Goal: Task Accomplishment & Management: Complete application form

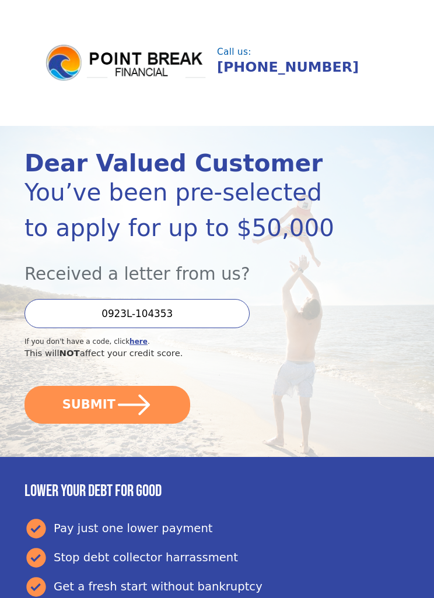
click at [154, 398] on button "SUBMIT" at bounding box center [107, 405] width 166 height 38
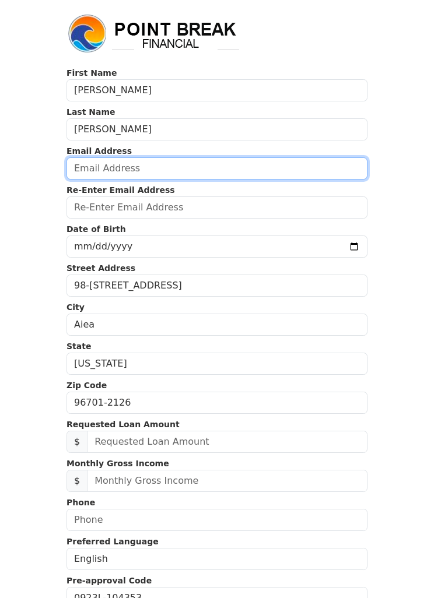
click at [204, 174] on input "email" at bounding box center [216, 168] width 301 height 22
type input "candaceai26@hotmail.com"
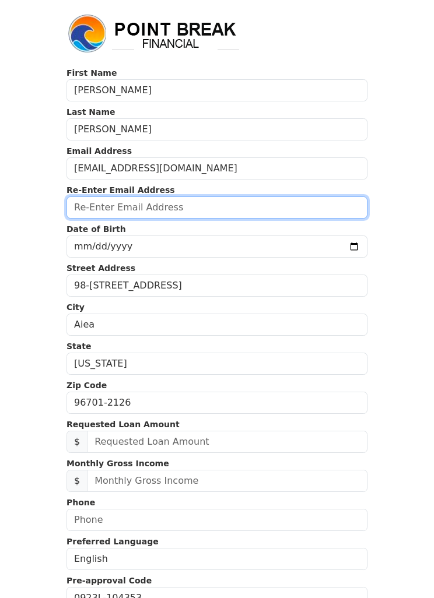
click at [236, 208] on input "email" at bounding box center [216, 207] width 301 height 22
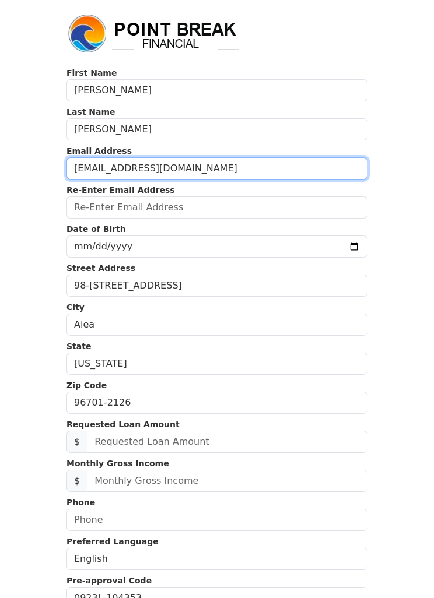
click at [170, 172] on input "candaceai26@hotmail.com" at bounding box center [216, 168] width 301 height 22
click at [81, 170] on input "candaceai26@hotmail.com" at bounding box center [216, 168] width 301 height 22
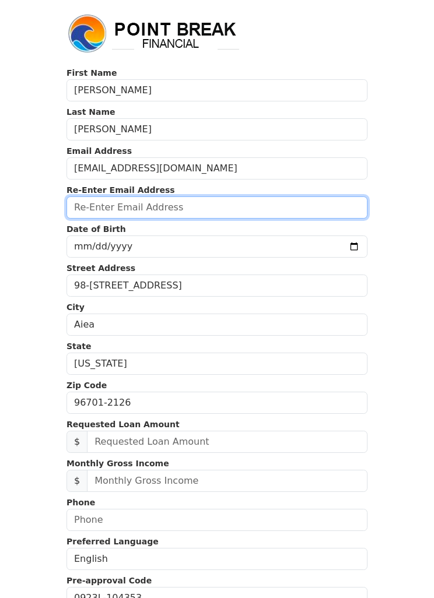
click at [112, 211] on input "email" at bounding box center [216, 207] width 301 height 22
click at [96, 213] on input "email" at bounding box center [216, 207] width 301 height 22
click at [108, 205] on input "email" at bounding box center [216, 207] width 301 height 22
paste input "candaceai26@hotmail.com"
type input "candaceai26@hotmail.com"
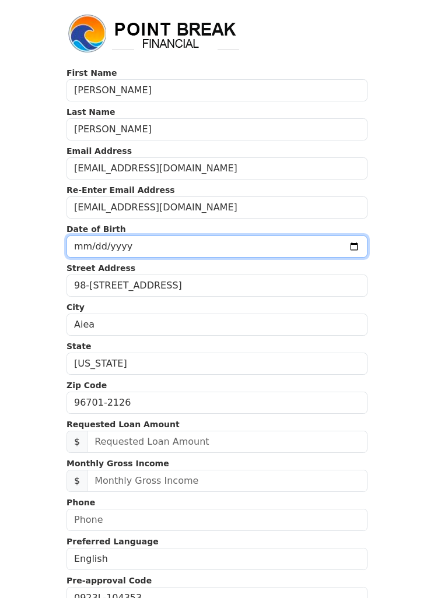
click at [145, 249] on input "date" at bounding box center [216, 247] width 301 height 22
click at [249, 254] on input "1981-06-27" at bounding box center [216, 247] width 301 height 22
click at [214, 246] on input "1981-06-27" at bounding box center [216, 247] width 301 height 22
type input "1981-06-29"
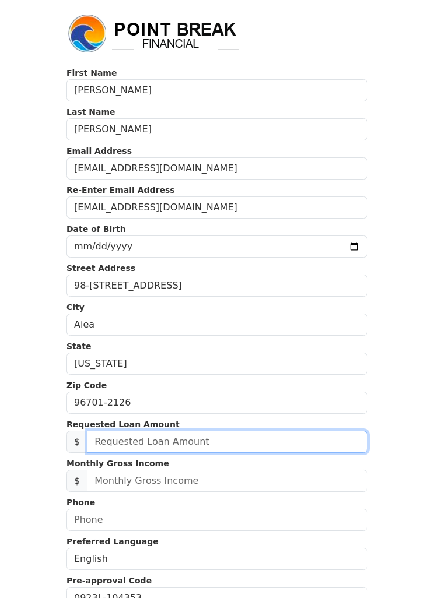
click at [243, 447] on input "text" at bounding box center [227, 442] width 280 height 22
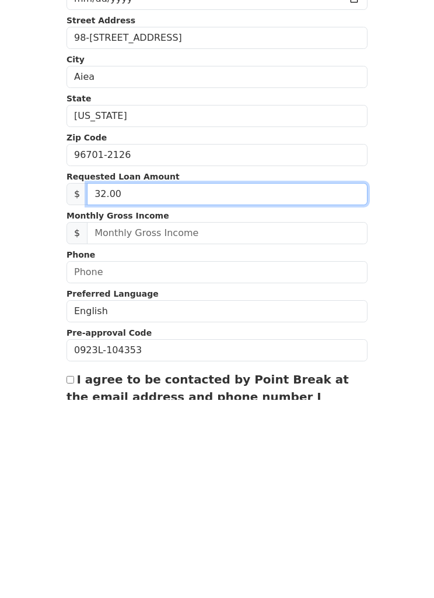
type input "3.00"
type input "25,000.00"
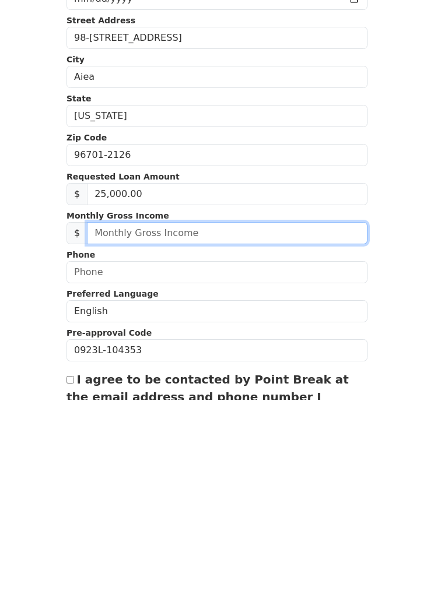
click at [230, 420] on input "text" at bounding box center [227, 431] width 280 height 22
type input "3,000.00"
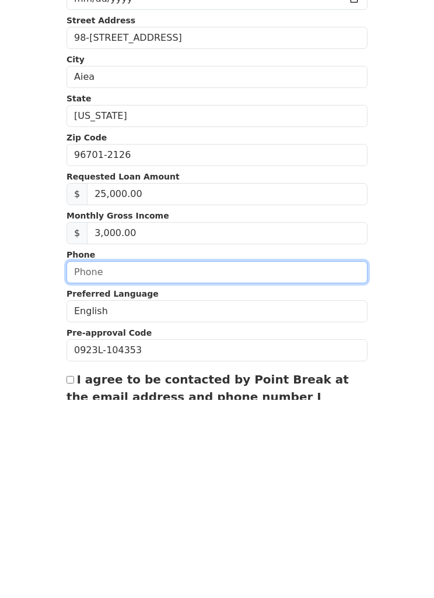
click at [244, 459] on input "text" at bounding box center [216, 470] width 301 height 22
type input "(808) 222-8804"
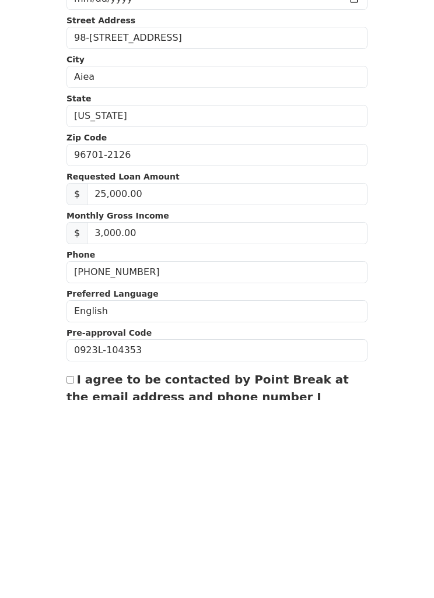
scroll to position [212, 0]
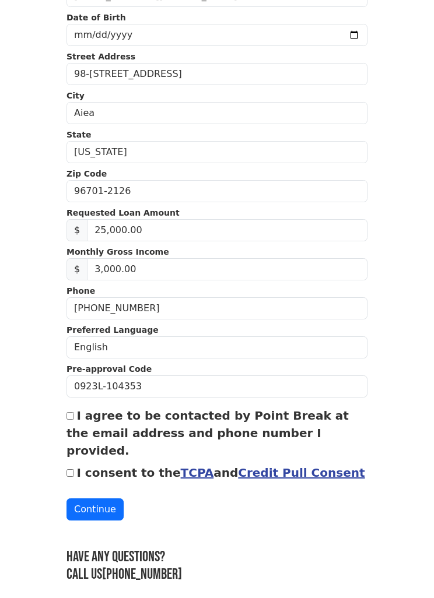
click at [68, 420] on input "I agree to be contacted by Point Break at the email address and phone number I …" at bounding box center [70, 416] width 8 height 8
checkbox input "true"
click at [74, 469] on input "I consent to the TCPA and Credit Pull Consent" at bounding box center [70, 473] width 8 height 8
checkbox input "true"
click at [82, 498] on button "Continue" at bounding box center [94, 509] width 57 height 22
